Goal: Information Seeking & Learning: Learn about a topic

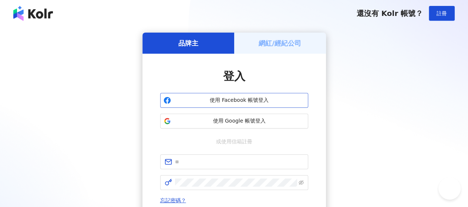
click at [248, 103] on span "使用 Facebook 帳號登入" at bounding box center [239, 100] width 131 height 7
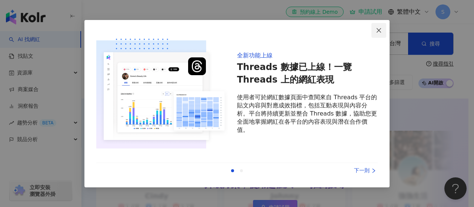
click at [376, 28] on icon "close" at bounding box center [379, 30] width 6 height 6
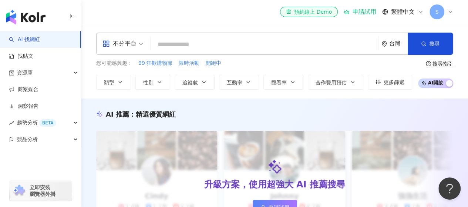
click at [232, 44] on input "search" at bounding box center [265, 44] width 222 height 14
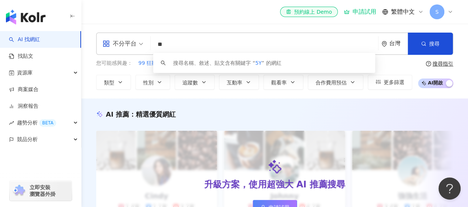
type input "*"
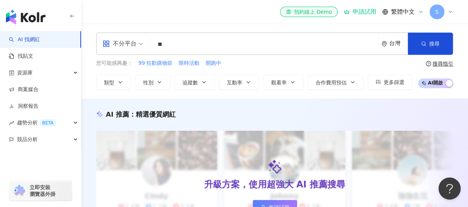
type input "*"
paste input "**********"
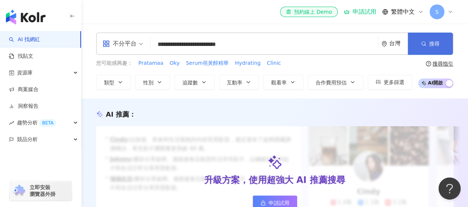
type input "**********"
click at [416, 46] on button "搜尋" at bounding box center [430, 44] width 45 height 22
click at [426, 41] on icon "button" at bounding box center [423, 43] width 5 height 5
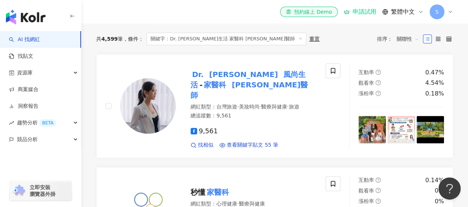
scroll to position [185, 0]
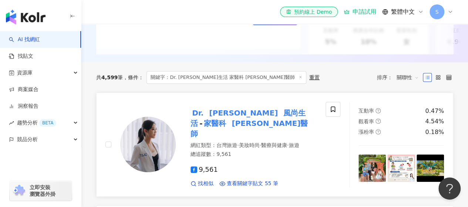
click at [243, 114] on mark "風尚生活" at bounding box center [248, 118] width 115 height 22
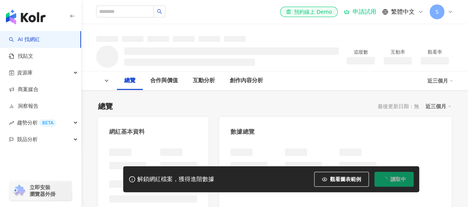
scroll to position [185, 0]
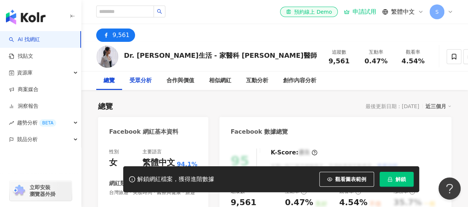
click at [144, 80] on div "受眾分析" at bounding box center [141, 80] width 22 height 9
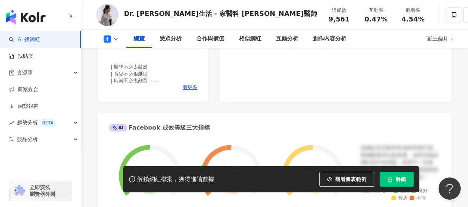
scroll to position [222, 0]
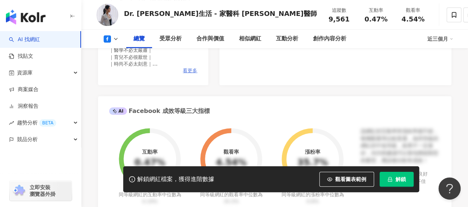
click at [188, 74] on span "看更多" at bounding box center [190, 70] width 14 height 7
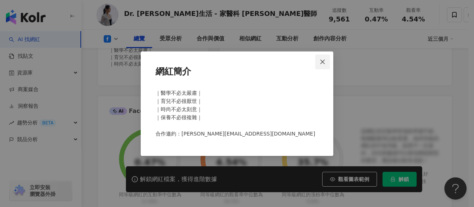
click at [324, 62] on icon "close" at bounding box center [322, 62] width 6 height 6
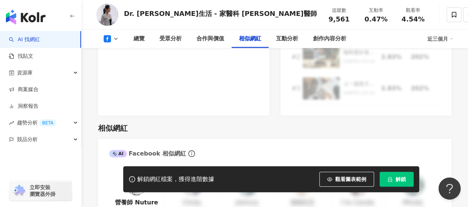
scroll to position [912, 0]
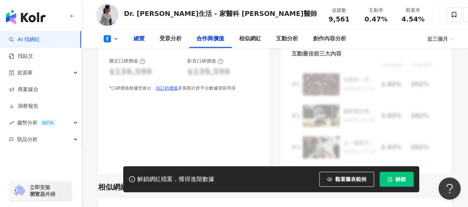
click at [139, 40] on div "總覽" at bounding box center [139, 38] width 11 height 9
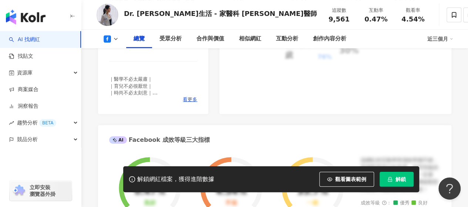
scroll to position [8, 0]
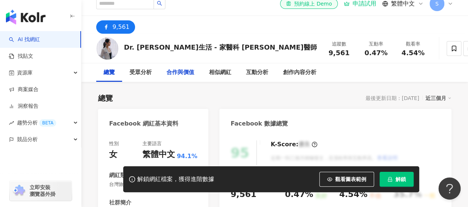
click at [179, 73] on div "合作與價值" at bounding box center [181, 72] width 28 height 9
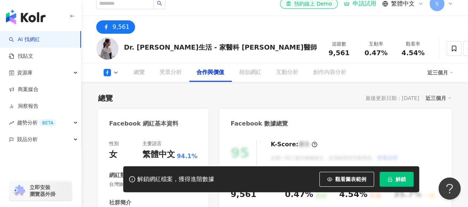
scroll to position [835, 0]
